Goal: Task Accomplishment & Management: Complete application form

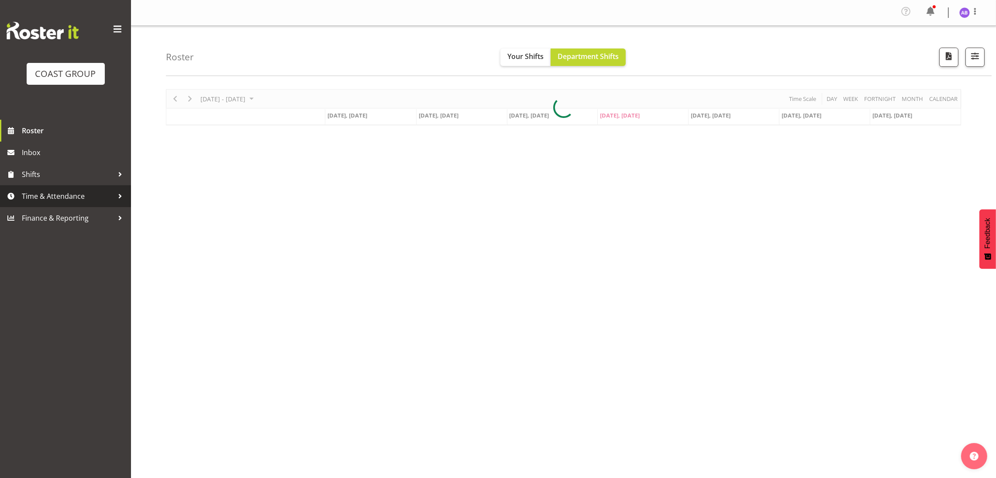
click at [82, 200] on span "Time & Attendance" at bounding box center [68, 196] width 92 height 13
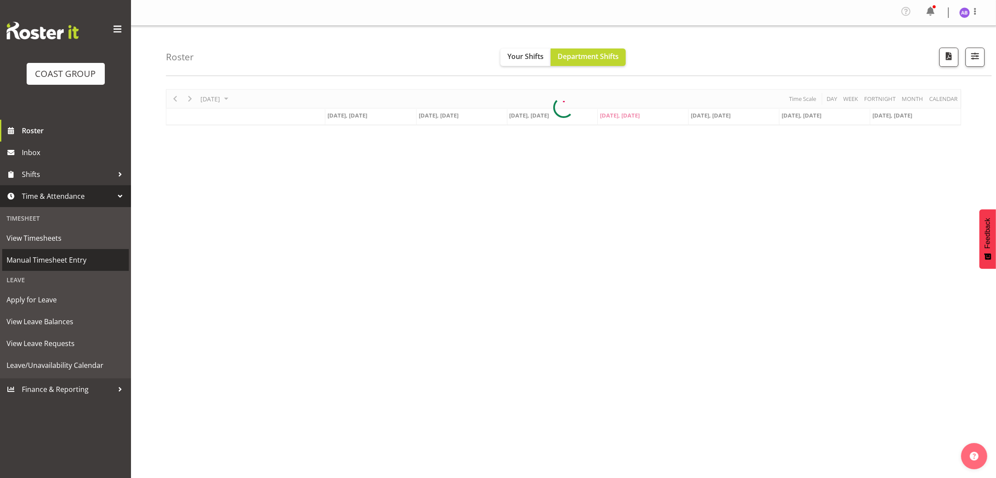
click at [77, 258] on span "Manual Timesheet Entry" at bounding box center [66, 259] width 118 height 13
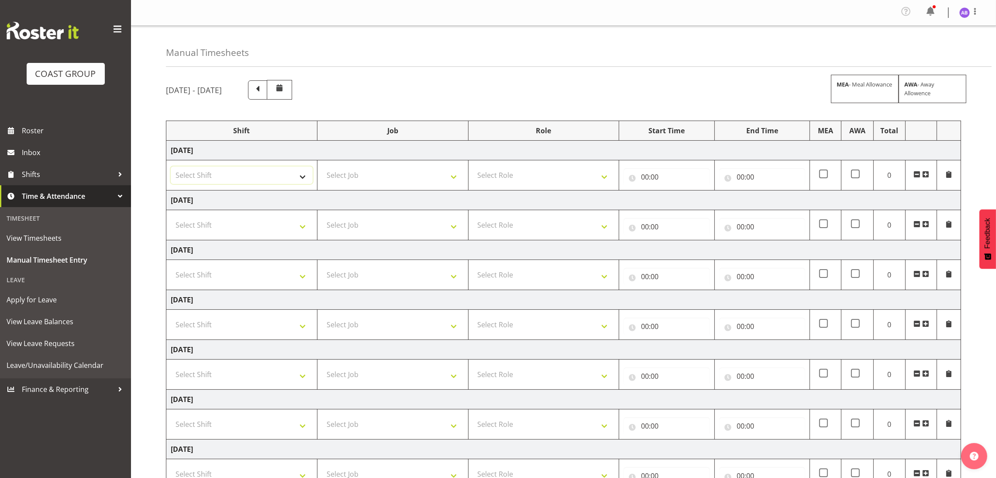
click at [290, 174] on select "Select Shift DW CHC Design Office DW CHC General Work Aug DW CHC General Work D…" at bounding box center [242, 174] width 142 height 17
select select "1512"
click at [171, 168] on select "Select Shift DW CHC Design Office DW CHC General Work Aug DW CHC General Work D…" at bounding box center [242, 174] width 142 height 17
click at [381, 182] on select "Select Job 1 Carlton Events 1 [PERSON_NAME][GEOGRAPHIC_DATA] 1 [PERSON_NAME][GE…" at bounding box center [393, 174] width 142 height 17
select select "624"
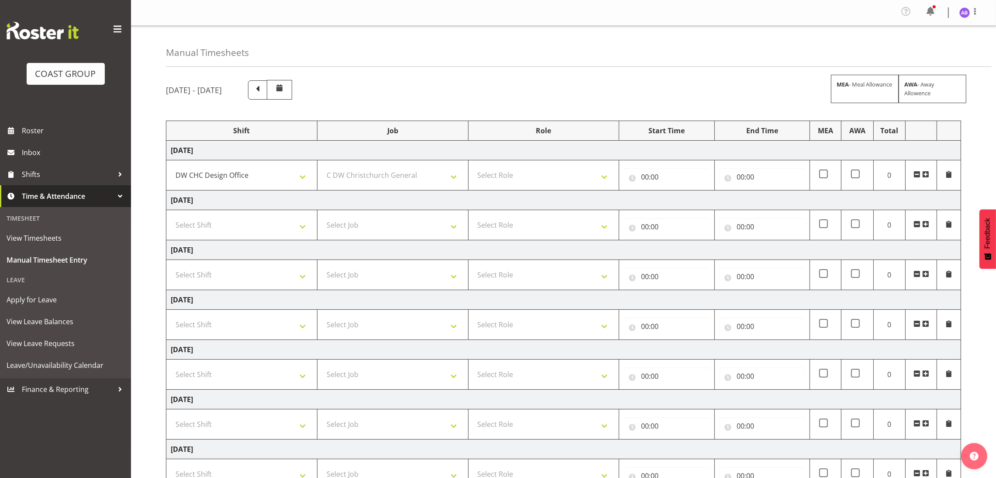
click at [510, 167] on td "Select Role DESIGNER Designer" at bounding box center [543, 175] width 151 height 30
click at [529, 184] on select "Select Role DESIGNER Designer" at bounding box center [544, 174] width 142 height 17
select select "215"
click at [473, 168] on select "Select Role DESIGNER Designer" at bounding box center [544, 174] width 142 height 17
click at [652, 182] on input "00:00" at bounding box center [667, 176] width 86 height 17
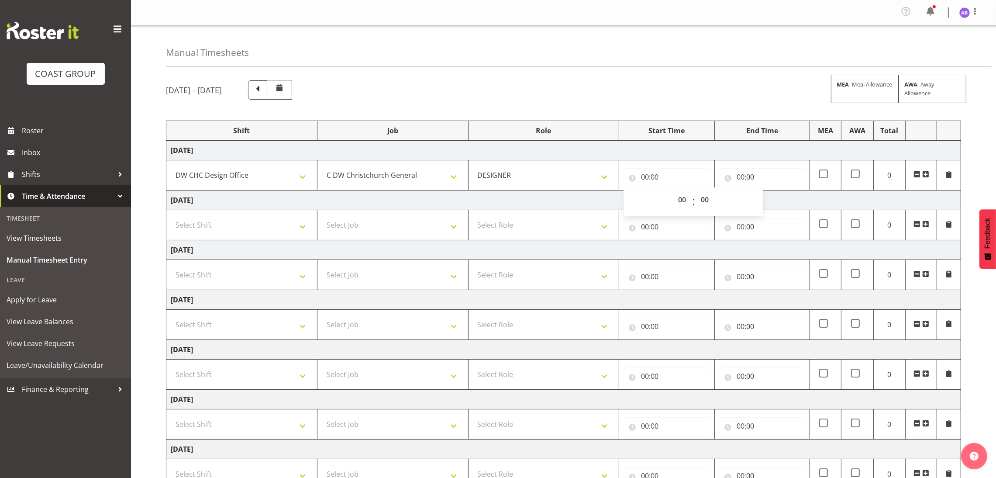
drag, startPoint x: 663, startPoint y: 204, endPoint x: 684, endPoint y: 209, distance: 21.6
click at [671, 207] on div "00 01 02 03 04 05 06 07 08 09 10 11 12 13 14 15 16 17 18 19 20 21 22 23 : 00 01…" at bounding box center [694, 202] width 140 height 22
click at [685, 208] on select "00 01 02 03 04 05 06 07 08 09 10 11 12 13 14 15 16 17 18 19 20 21 22 23" at bounding box center [684, 199] width 20 height 17
select select "8"
click at [674, 192] on select "00 01 02 03 04 05 06 07 08 09 10 11 12 13 14 15 16 17 18 19 20 21 22 23" at bounding box center [684, 199] width 20 height 17
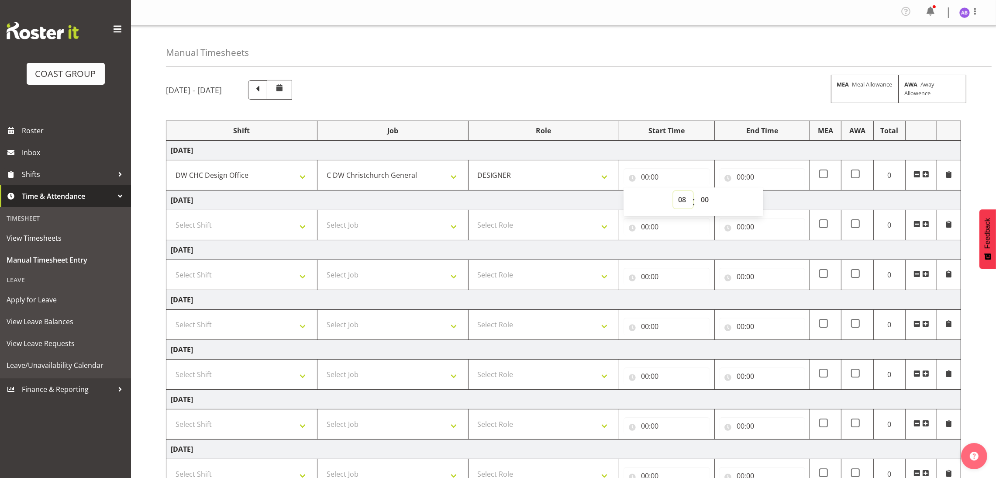
type input "08:00"
click at [707, 205] on select "00 01 02 03 04 05 06 07 08 09 10 11 12 13 14 15 16 17 18 19 20 21 22 23 24 25 2…" at bounding box center [706, 199] width 20 height 17
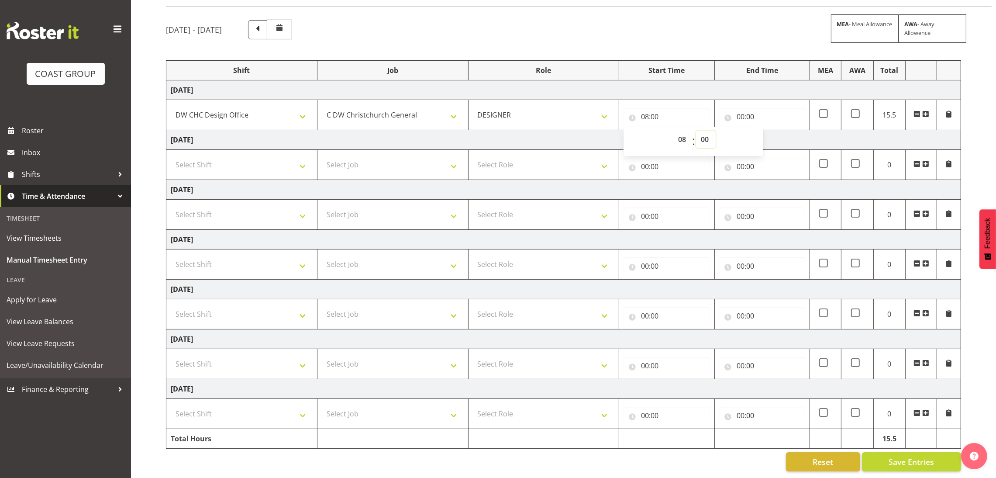
scroll to position [66, 0]
drag, startPoint x: 703, startPoint y: 129, endPoint x: 704, endPoint y: 140, distance: 11.4
click at [703, 131] on select "00 01 02 03 04 05 06 07 08 09 10 11 12 13 14 15 16 17 18 19 20 21 22 23 24 25 2…" at bounding box center [706, 139] width 20 height 17
click at [709, 131] on select "00 01 02 03 04 05 06 07 08 09 10 11 12 13 14 15 16 17 18 19 20 21 22 23 24 25 2…" at bounding box center [706, 139] width 20 height 17
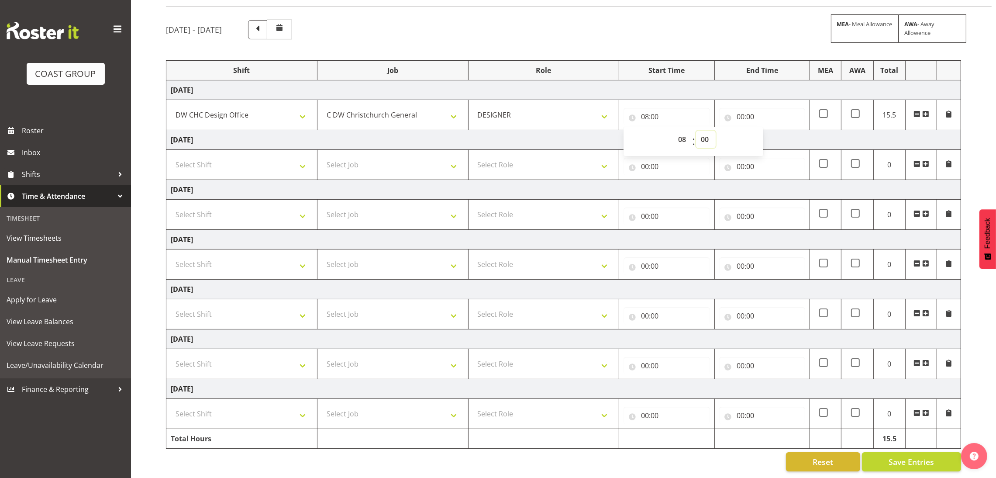
select select "30"
click at [696, 131] on select "00 01 02 03 04 05 06 07 08 09 10 11 12 13 14 15 16 17 18 19 20 21 22 23 24 25 2…" at bounding box center [706, 139] width 20 height 17
type input "08:30"
click at [766, 108] on input "00:00" at bounding box center [762, 116] width 86 height 17
click at [774, 131] on select "00 01 02 03 04 05 06 07 08 09 10 11 12 13 14 15 16 17 18 19 20 21 22 23" at bounding box center [779, 139] width 20 height 17
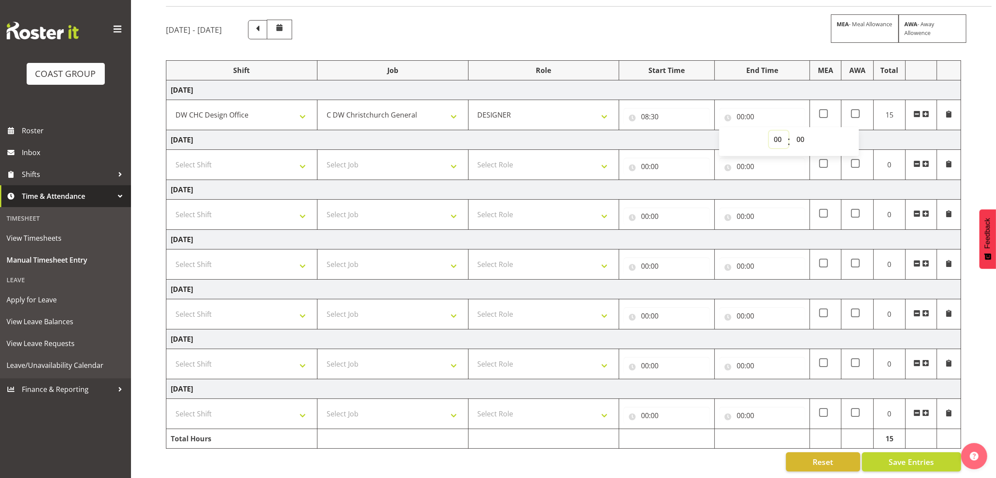
select select "16"
click at [769, 131] on select "00 01 02 03 04 05 06 07 08 09 10 11 12 13 14 15 16 17 18 19 20 21 22 23" at bounding box center [779, 139] width 20 height 17
type input "16:00"
click at [812, 131] on select "00 01 02 03 04 05 06 07 08 09 10 11 12 13 14 15 16 17 18 19 20 21 22 23 24 25 2…" at bounding box center [802, 139] width 20 height 17
select select "30"
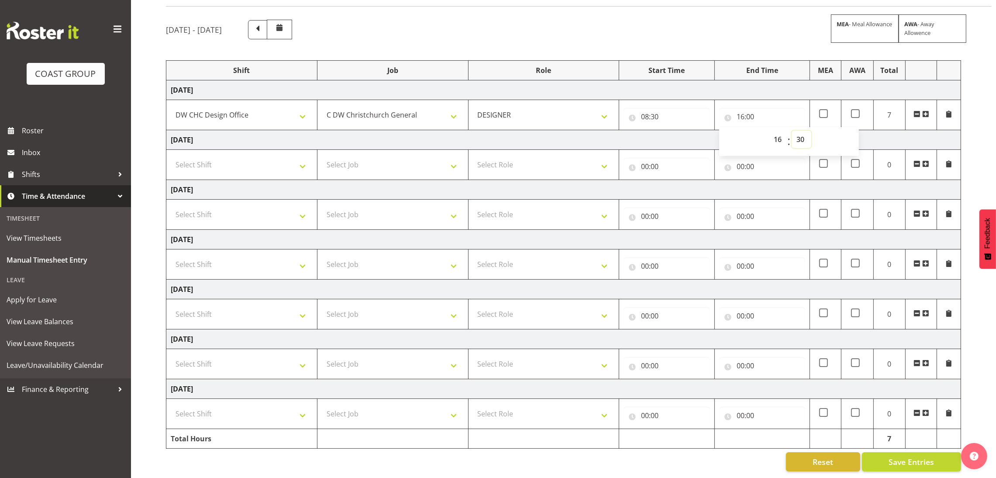
click at [792, 131] on select "00 01 02 03 04 05 06 07 08 09 10 11 12 13 14 15 16 17 18 19 20 21 22 23 24 25 2…" at bounding box center [802, 139] width 20 height 17
type input "16:30"
click at [249, 156] on select "Select Shift DW CHC Design Office DW CHC General Work Aug DW CHC General Work D…" at bounding box center [242, 164] width 142 height 17
select select "1512"
click at [171, 156] on select "Select Shift DW CHC Design Office DW CHC General Work Aug DW CHC General Work D…" at bounding box center [242, 164] width 142 height 17
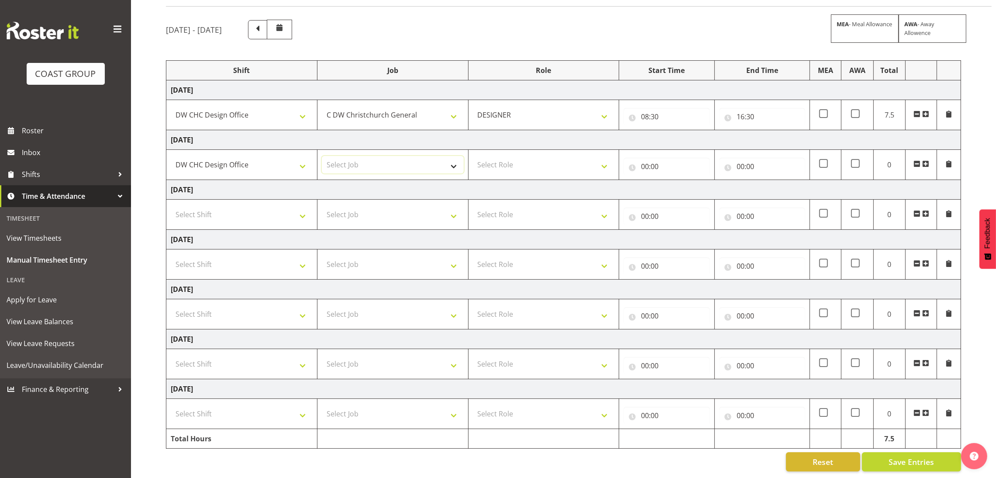
click at [347, 156] on select "Select Job 1 Carlton Events 1 [PERSON_NAME][GEOGRAPHIC_DATA] 1 [PERSON_NAME][GE…" at bounding box center [393, 164] width 142 height 17
select select "624"
click at [517, 156] on select "Select Role DESIGNER Designer" at bounding box center [544, 164] width 142 height 17
select select "215"
click at [473, 156] on select "Select Role DESIGNER Designer" at bounding box center [544, 164] width 142 height 17
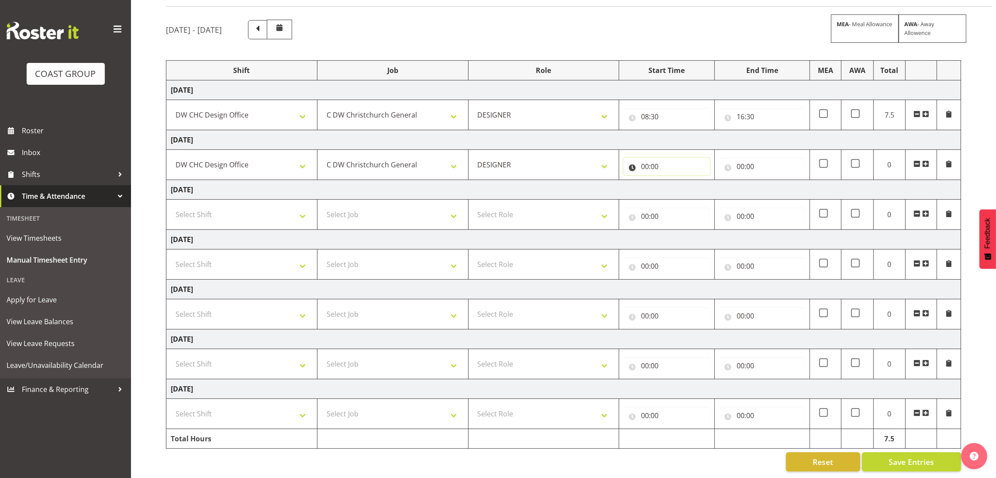
click at [686, 158] on input "00:00" at bounding box center [667, 166] width 86 height 17
click at [686, 180] on select "00 01 02 03 04 05 06 07 08 09 10 11 12 13 14 15 16 17 18 19 20 21 22 23" at bounding box center [684, 188] width 20 height 17
select select "8"
click at [674, 180] on select "00 01 02 03 04 05 06 07 08 09 10 11 12 13 14 15 16 17 18 19 20 21 22 23" at bounding box center [684, 188] width 20 height 17
type input "08:00"
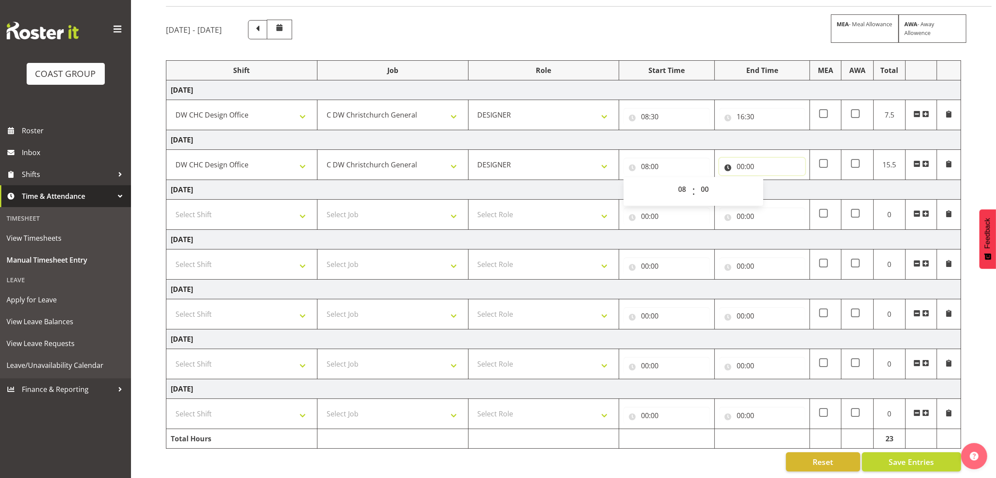
click at [734, 159] on input "00:00" at bounding box center [762, 166] width 86 height 17
click at [774, 184] on select "00 01 02 03 04 05 06 07 08 09 10 11 12 13 14 15 16 17 18 19 20 21 22 23" at bounding box center [779, 188] width 20 height 17
select select "12"
click at [769, 180] on select "00 01 02 03 04 05 06 07 08 09 10 11 12 13 14 15 16 17 18 19 20 21 22 23" at bounding box center [779, 188] width 20 height 17
type input "12:00"
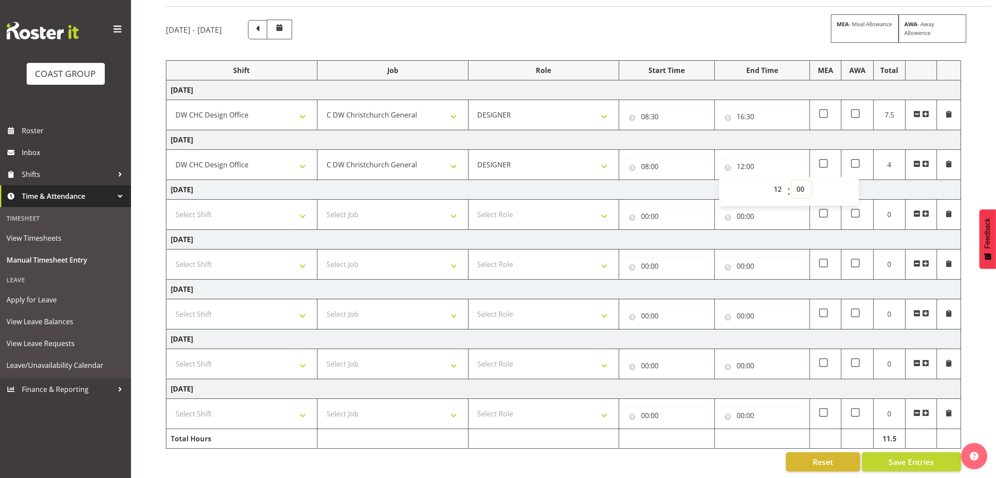
click at [804, 180] on select "00 01 02 03 04 05 06 07 08 09 10 11 12 13 14 15 16 17 18 19 20 21 22 23 24 25 2…" at bounding box center [802, 188] width 20 height 17
select select "30"
click at [792, 180] on select "00 01 02 03 04 05 06 07 08 09 10 11 12 13 14 15 16 17 18 19 20 21 22 23 24 25 2…" at bounding box center [802, 188] width 20 height 17
type input "12:30"
click at [765, 158] on input "12:30" at bounding box center [762, 166] width 86 height 17
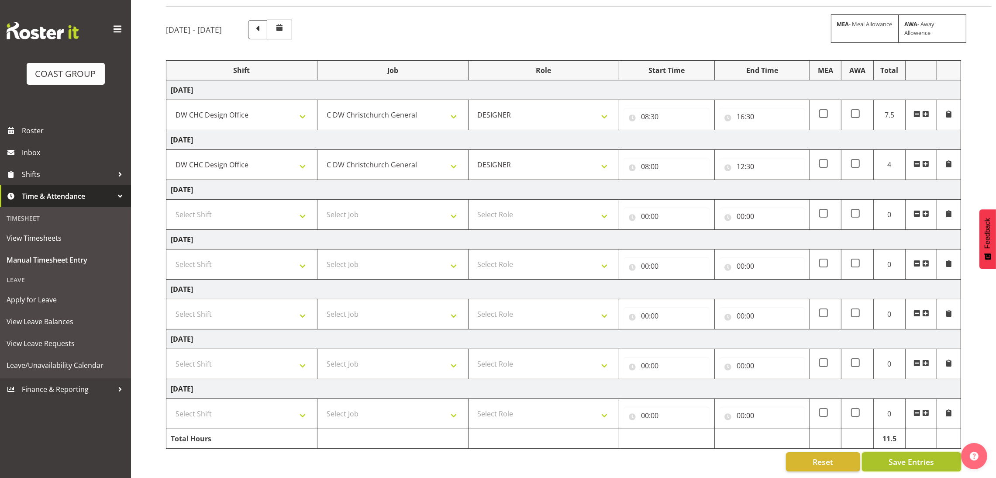
click at [922, 457] on button "Save Entries" at bounding box center [911, 461] width 99 height 19
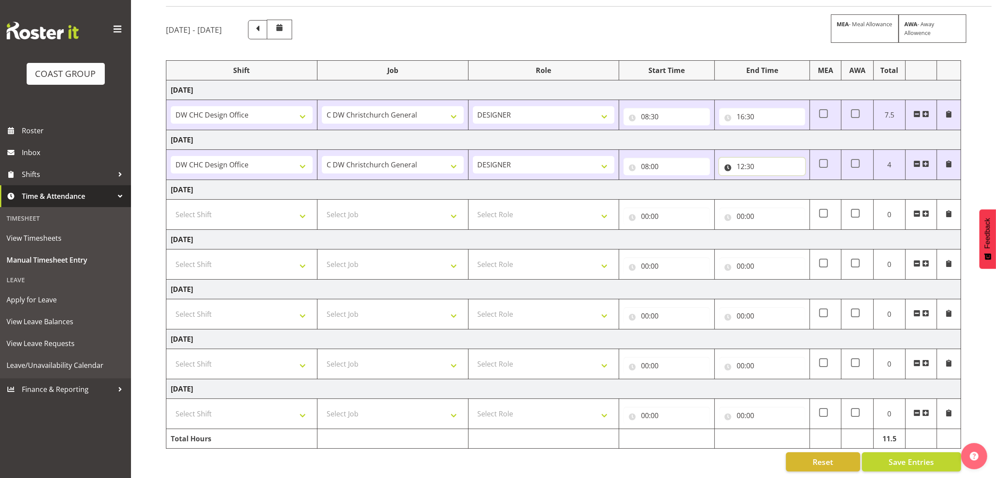
click at [771, 163] on input "12:30" at bounding box center [762, 166] width 86 height 17
click at [772, 180] on select "00 01 02 03 04 05 06 07 08 09 10 11 12 13 14 15 16 17 18 19 20 21 22 23" at bounding box center [779, 188] width 20 height 17
select select "13"
click at [769, 180] on select "00 01 02 03 04 05 06 07 08 09 10 11 12 13 14 15 16 17 18 19 20 21 22 23" at bounding box center [779, 188] width 20 height 17
type input "13:30"
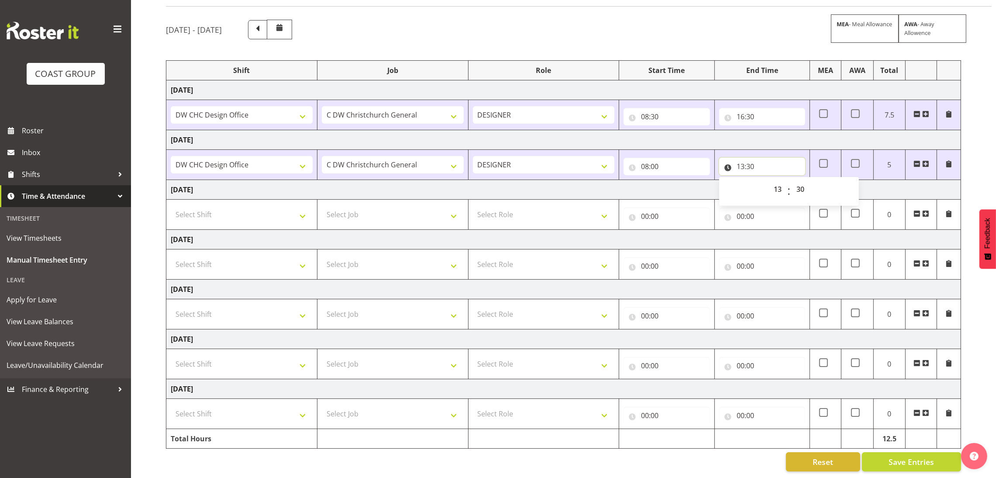
click at [780, 158] on input "13:30" at bounding box center [762, 166] width 86 height 17
